Goal: Transaction & Acquisition: Book appointment/travel/reservation

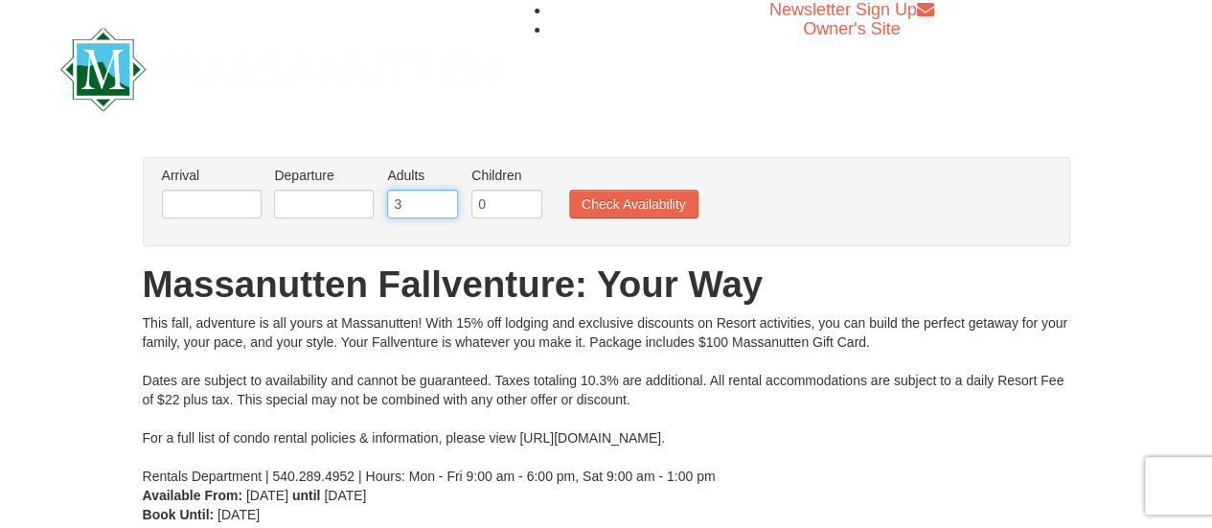
click at [443, 196] on input "3" at bounding box center [422, 204] width 71 height 29
click at [443, 196] on input "4" at bounding box center [422, 204] width 71 height 29
click at [443, 196] on input "5" at bounding box center [422, 204] width 71 height 29
click at [443, 196] on input "6" at bounding box center [422, 204] width 71 height 29
click at [443, 196] on input "7" at bounding box center [422, 204] width 71 height 29
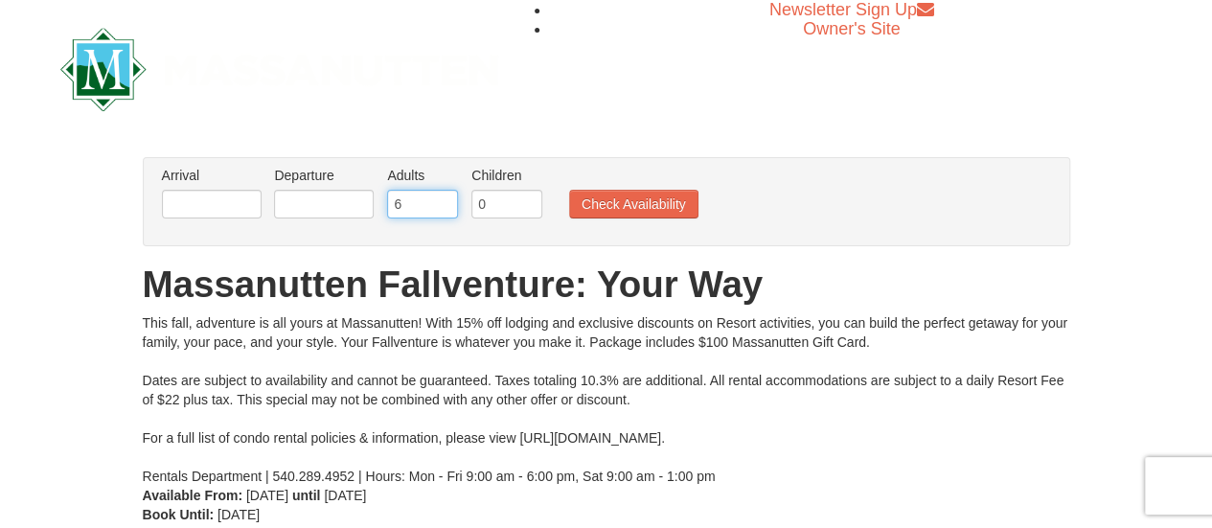
type input "6"
click at [444, 209] on input "6" at bounding box center [422, 204] width 71 height 29
click at [490, 206] on input "0" at bounding box center [506, 204] width 71 height 29
type input "1"
click at [525, 196] on input "1" at bounding box center [506, 204] width 71 height 29
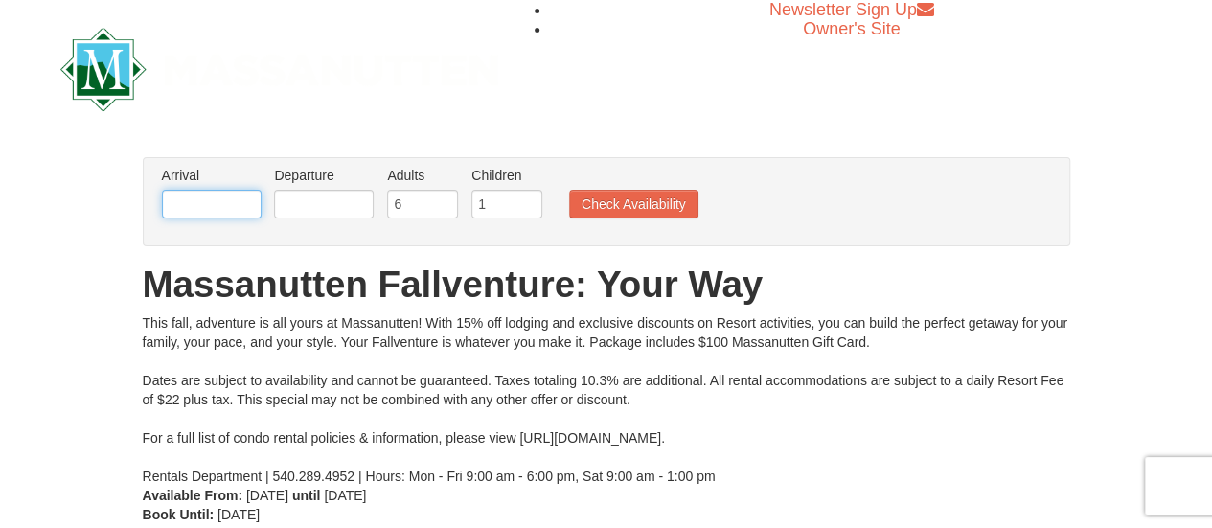
click at [178, 190] on input "text" at bounding box center [212, 204] width 100 height 29
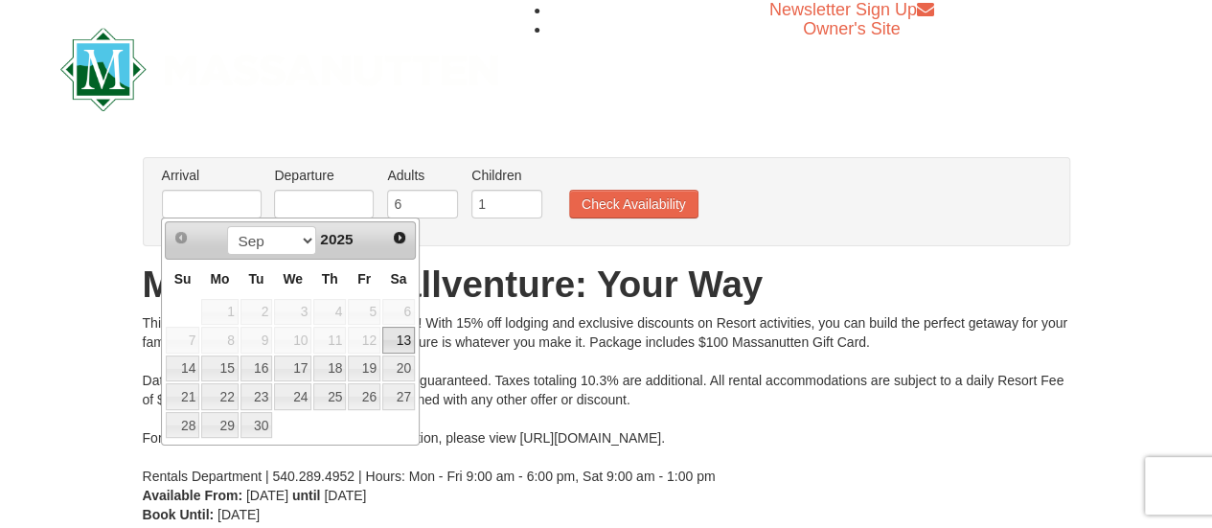
click at [320, 244] on span "2025" at bounding box center [336, 239] width 33 height 16
click at [304, 241] on select "Sep Oct Nov Dec" at bounding box center [271, 240] width 89 height 29
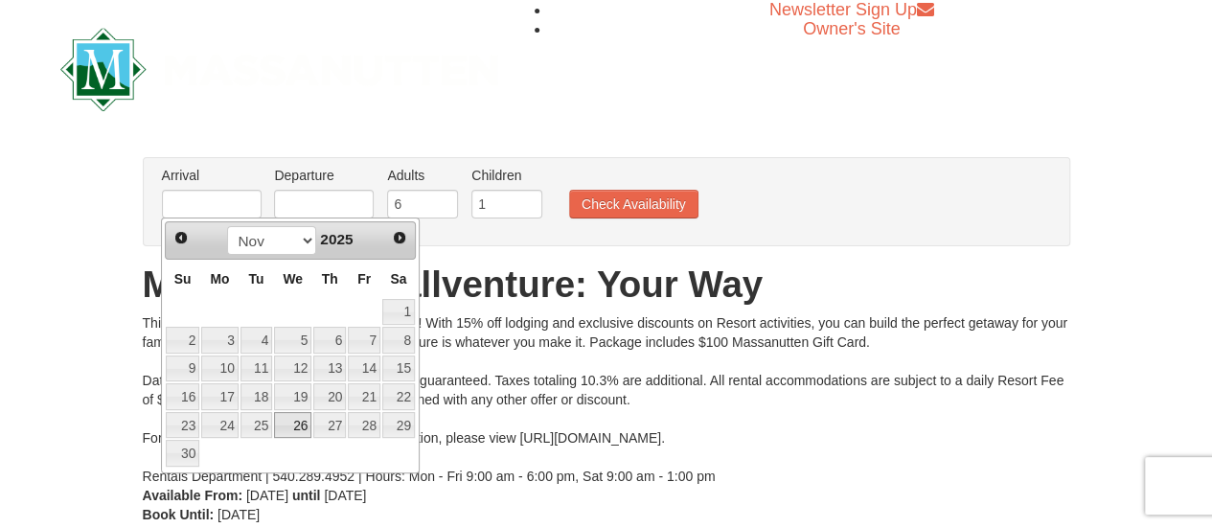
click at [297, 421] on link "26" at bounding box center [292, 425] width 37 height 27
type input "11/26/2025"
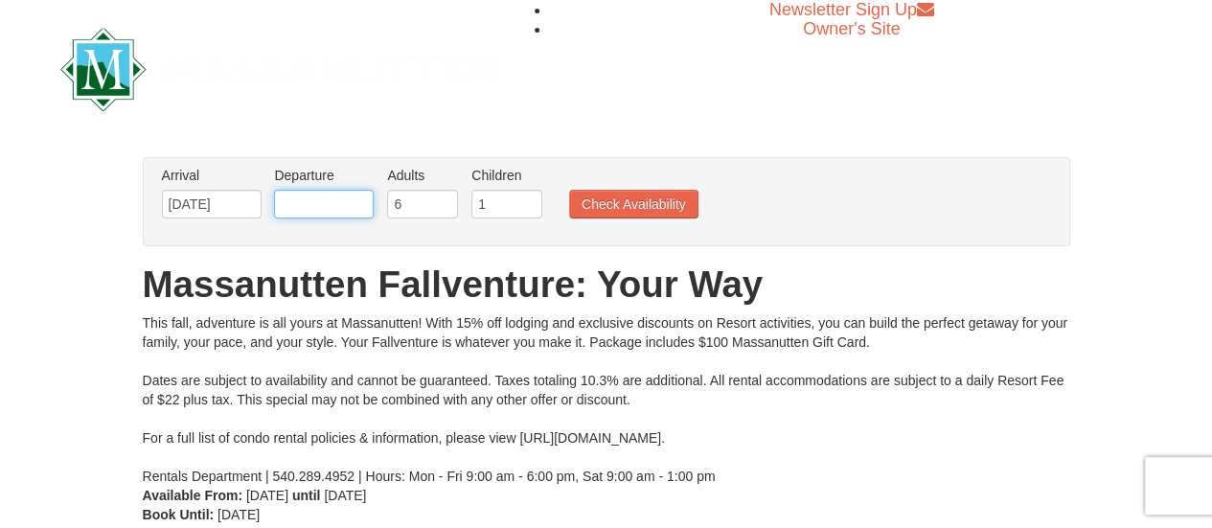
click at [318, 207] on input "text" at bounding box center [324, 204] width 100 height 29
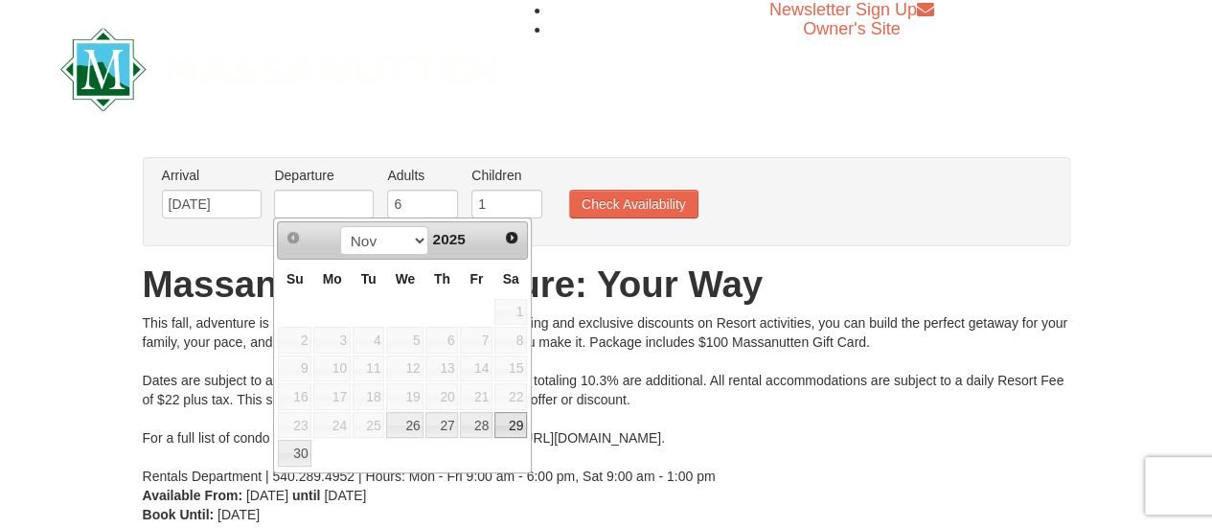
click at [521, 415] on link "29" at bounding box center [510, 425] width 33 height 27
type input "[DATE]"
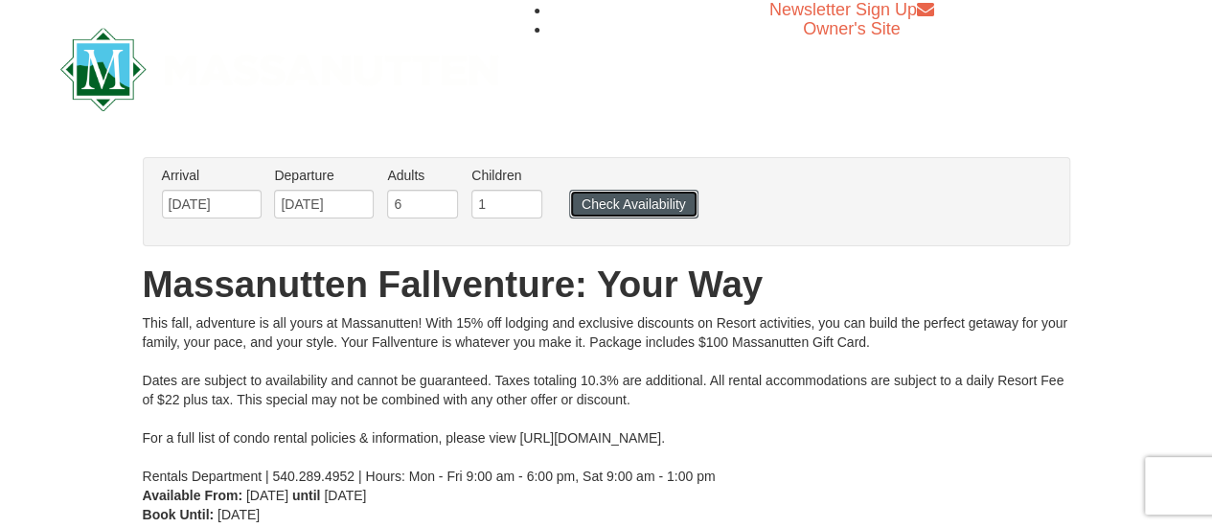
click at [636, 191] on button "Check Availability" at bounding box center [633, 204] width 129 height 29
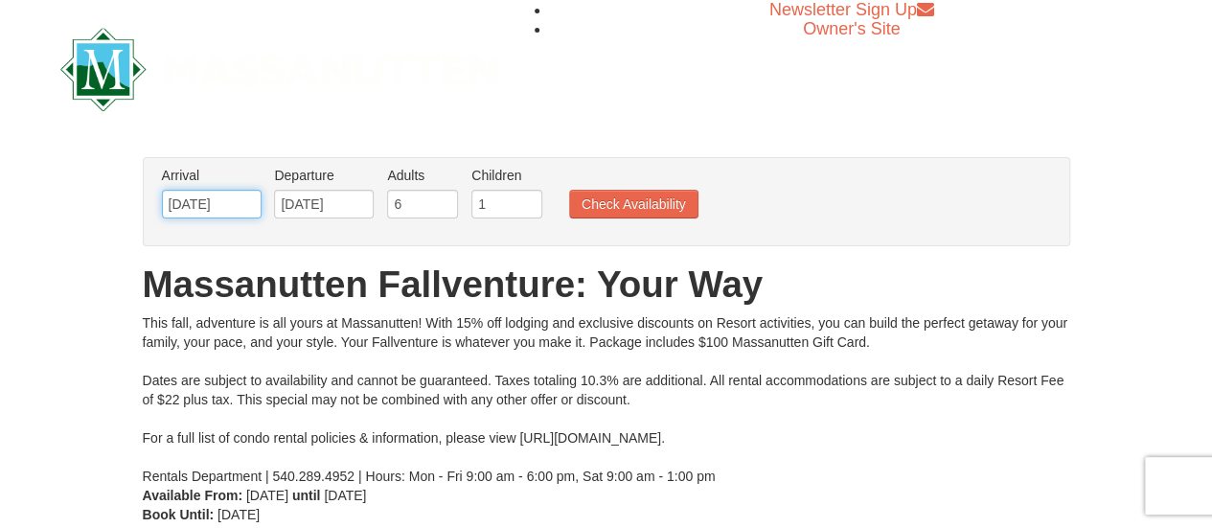
click at [197, 203] on input "[DATE]" at bounding box center [212, 204] width 100 height 29
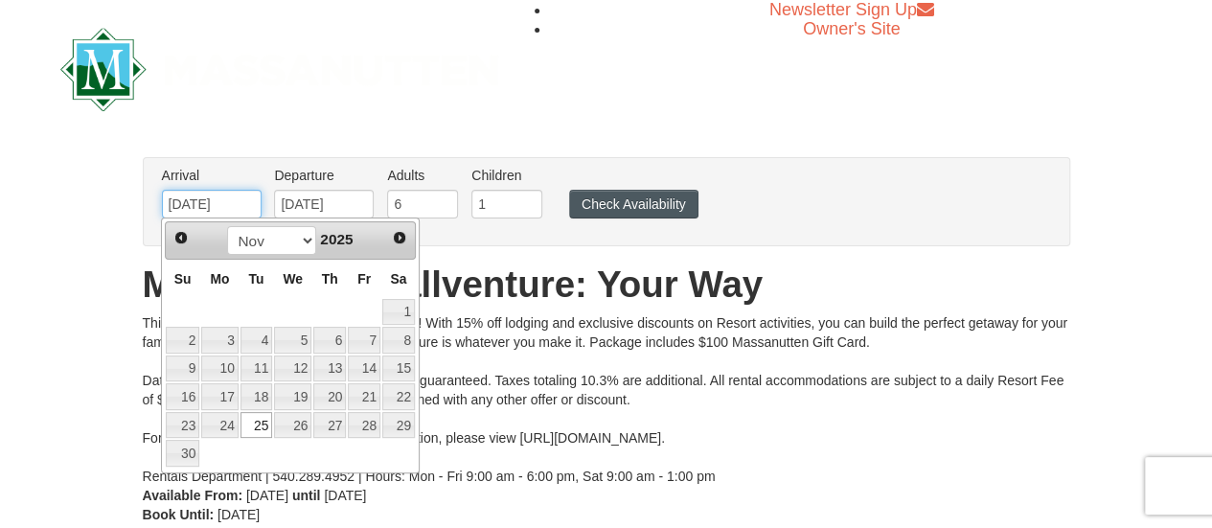
type input "[DATE]"
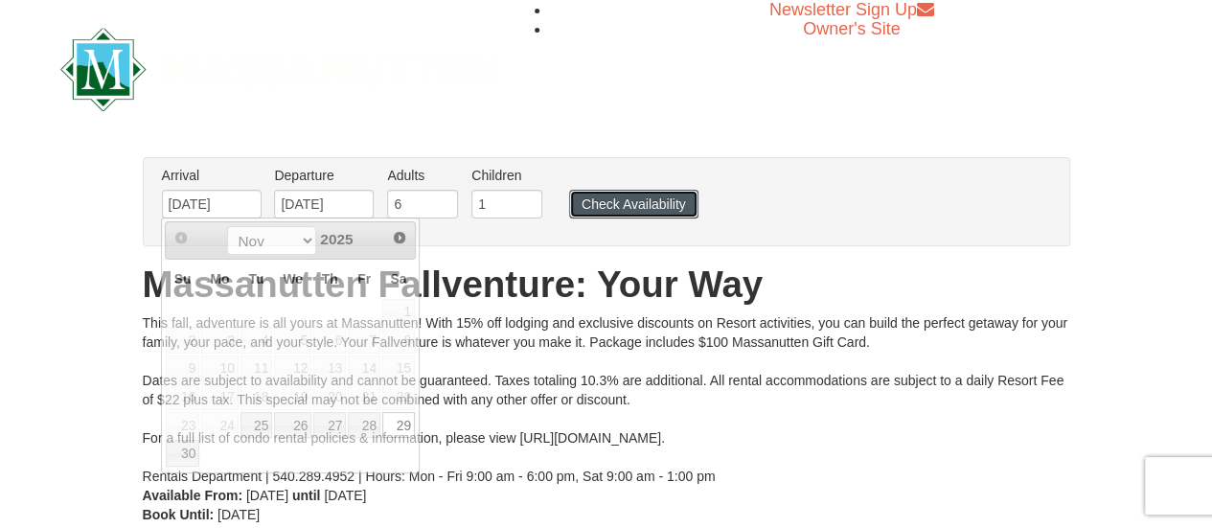
click at [599, 196] on button "Check Availability" at bounding box center [633, 204] width 129 height 29
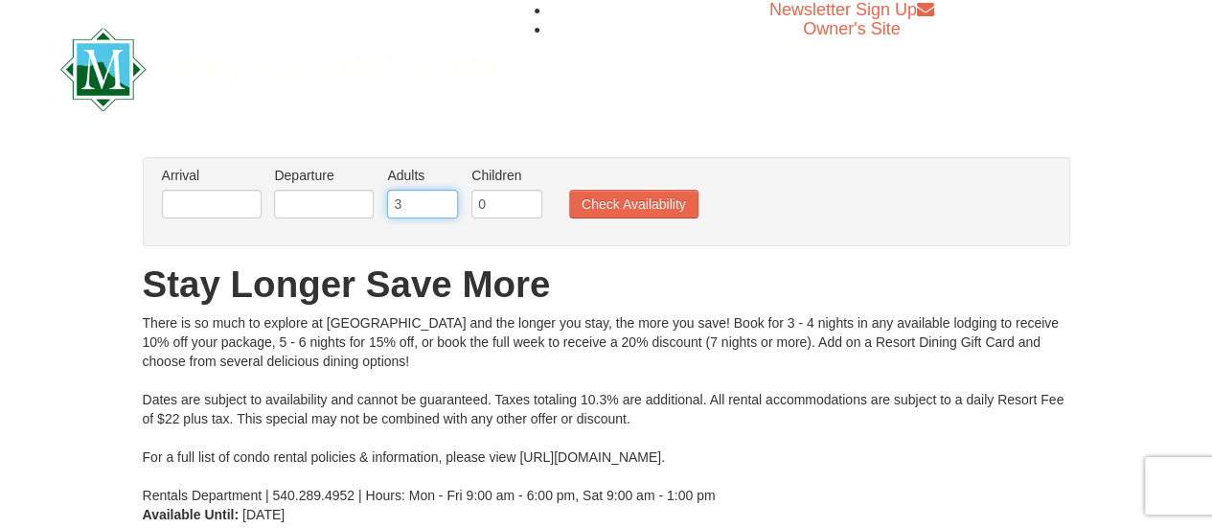
click at [441, 201] on input "3" at bounding box center [422, 204] width 71 height 29
click at [441, 201] on input "4" at bounding box center [422, 204] width 71 height 29
click at [441, 201] on input "5" at bounding box center [422, 204] width 71 height 29
click at [441, 201] on input "6" at bounding box center [422, 204] width 71 height 29
click at [441, 201] on input "7" at bounding box center [422, 204] width 71 height 29
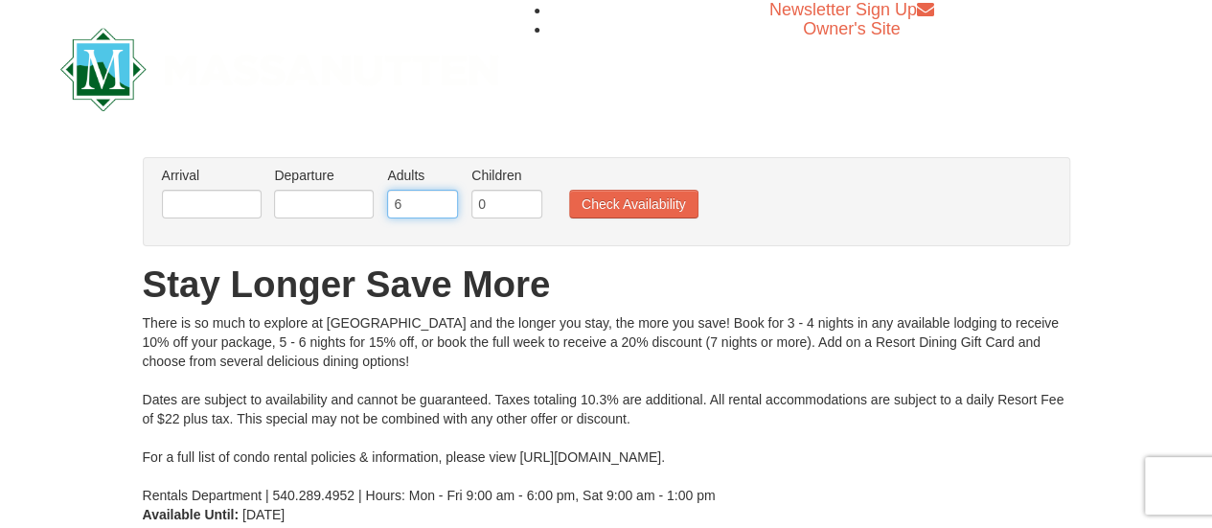
type input "6"
click at [443, 209] on input "6" at bounding box center [422, 204] width 71 height 29
type input "1"
click at [525, 196] on input "1" at bounding box center [506, 204] width 71 height 29
click at [193, 204] on input "text" at bounding box center [212, 204] width 100 height 29
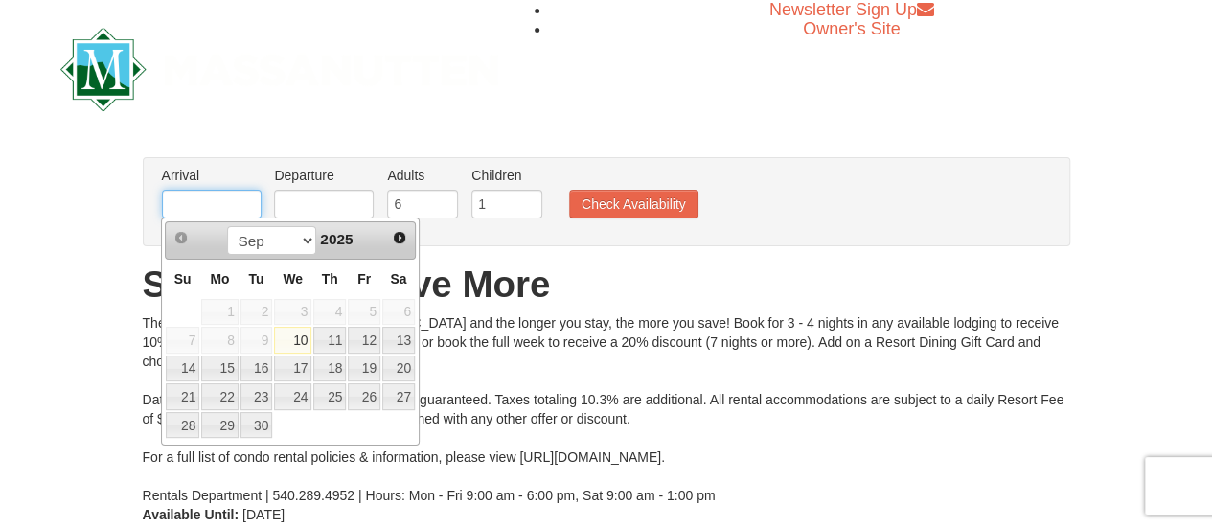
type input "[DATE]"
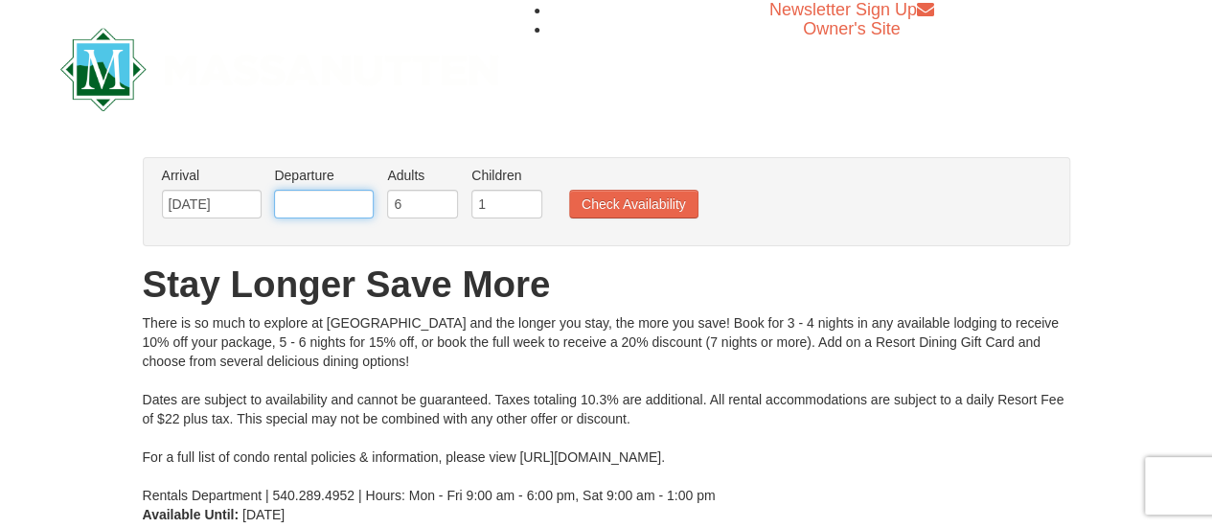
click at [316, 198] on input "text" at bounding box center [324, 204] width 100 height 29
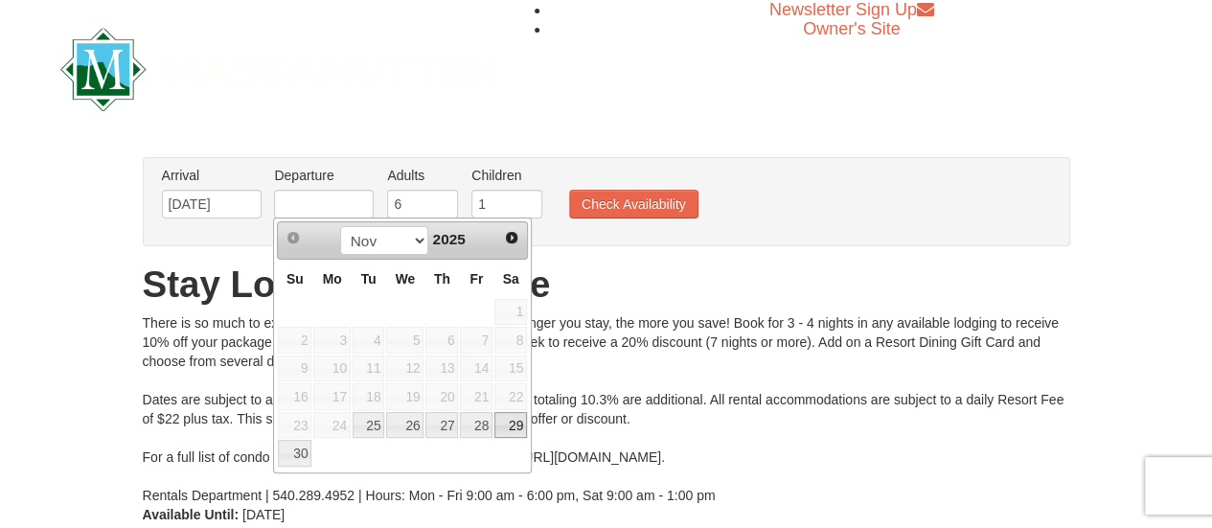
click at [518, 419] on link "29" at bounding box center [510, 425] width 33 height 27
type input "[DATE]"
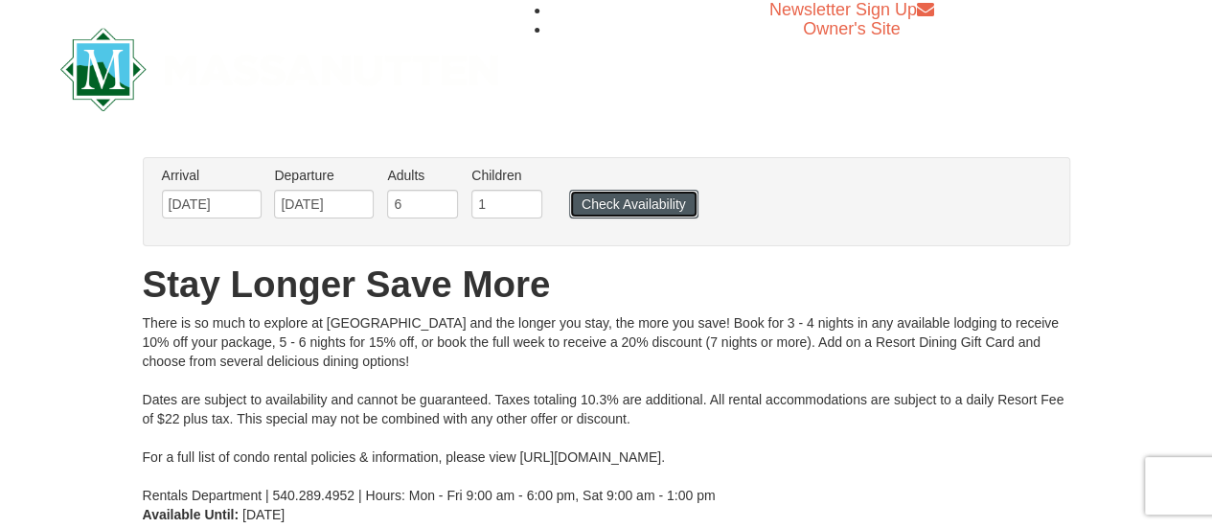
click at [617, 193] on button "Check Availability" at bounding box center [633, 204] width 129 height 29
